Goal: Task Accomplishment & Management: Complete application form

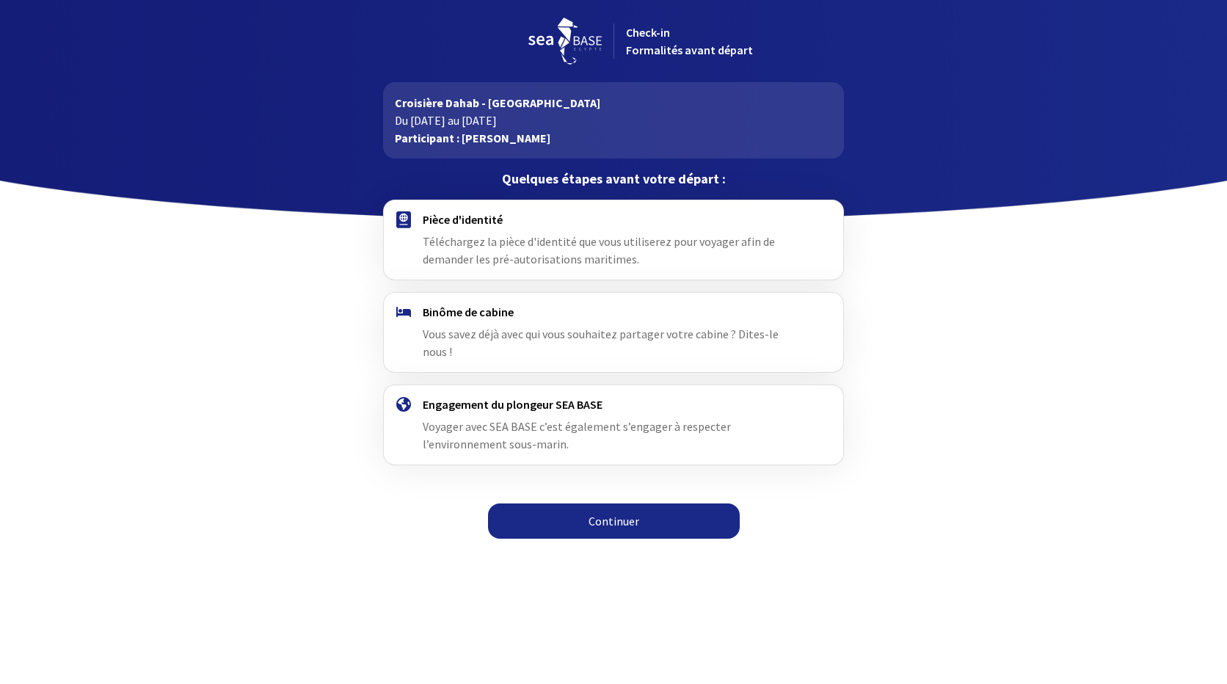
click at [489, 338] on span "Vous savez déjà avec qui vous souhaitez partager votre cabine ? Dites-le nous !" at bounding box center [601, 343] width 356 height 32
click at [447, 330] on span "Vous savez déjà avec qui vous souhaitez partager votre cabine ? Dites-le nous !" at bounding box center [601, 343] width 356 height 32
click at [408, 222] on img at bounding box center [403, 219] width 15 height 17
click at [449, 257] on span "Téléchargez la pièce d'identité que vous utiliserez pour voyager afin de demand…" at bounding box center [599, 250] width 352 height 32
click at [597, 509] on link "Continuer" at bounding box center [614, 520] width 252 height 35
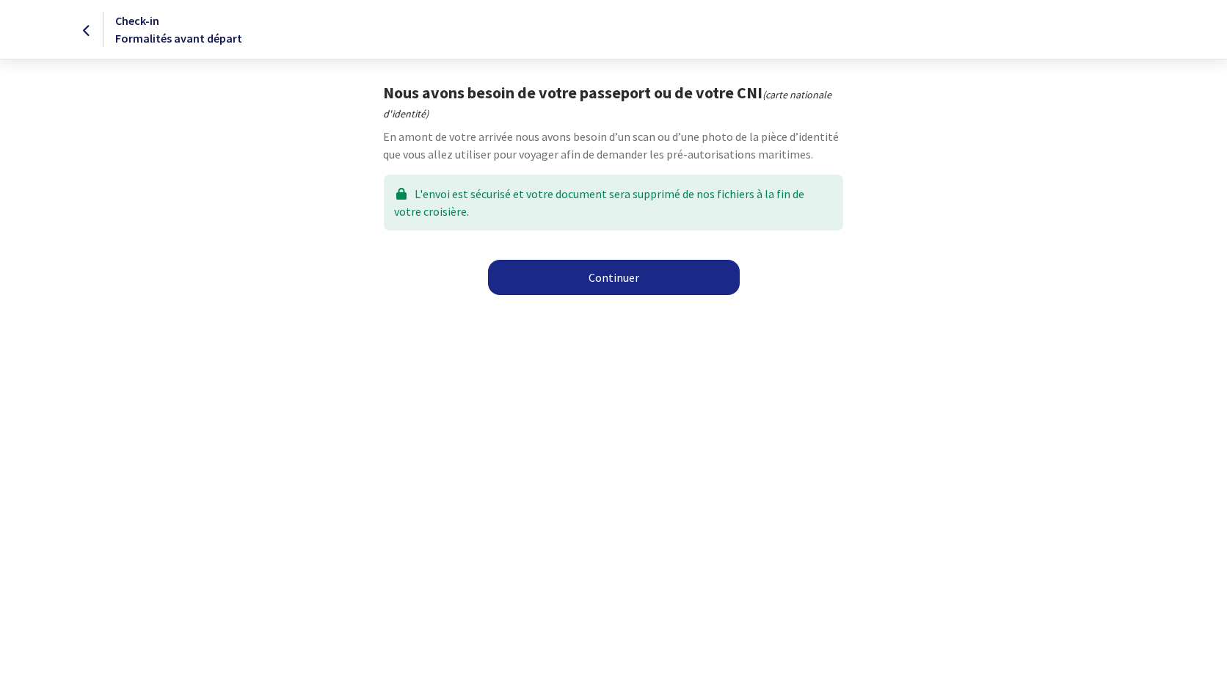
click at [618, 277] on link "Continuer" at bounding box center [614, 277] width 252 height 35
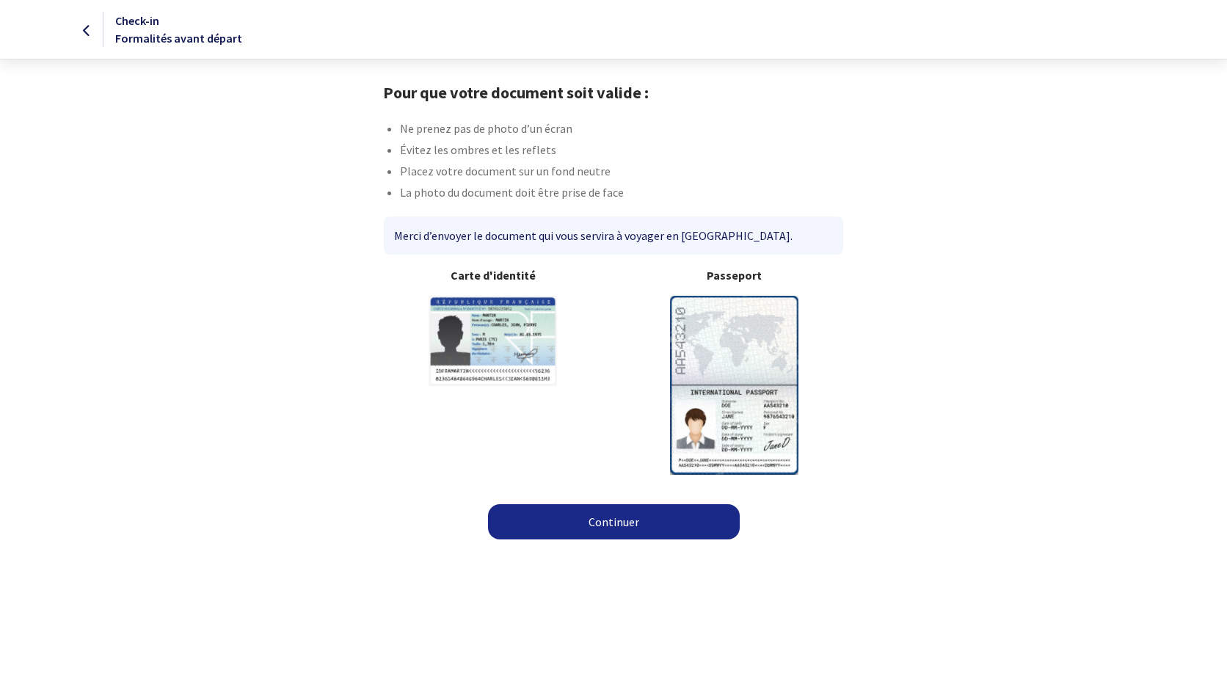
click at [594, 519] on link "Continuer" at bounding box center [614, 521] width 252 height 35
